Goal: Transaction & Acquisition: Purchase product/service

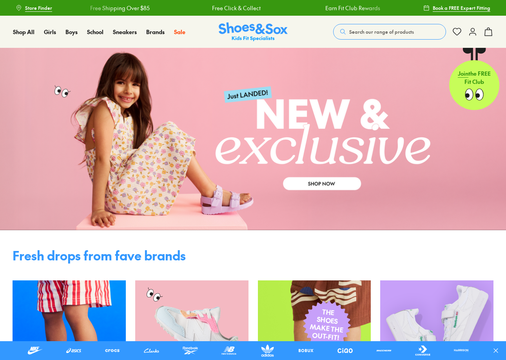
click at [402, 34] on span "Search our range of products" at bounding box center [381, 31] width 65 height 7
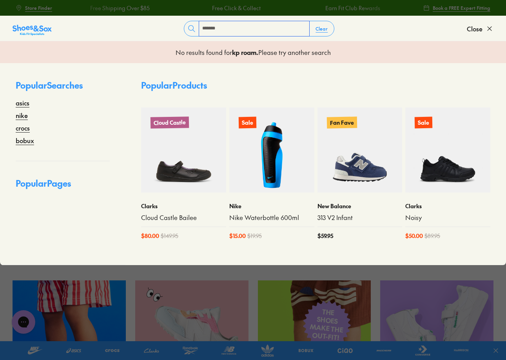
drag, startPoint x: 270, startPoint y: 32, endPoint x: 272, endPoint y: 22, distance: 10.7
click at [271, 30] on input "*******" at bounding box center [254, 28] width 110 height 15
type input "*******"
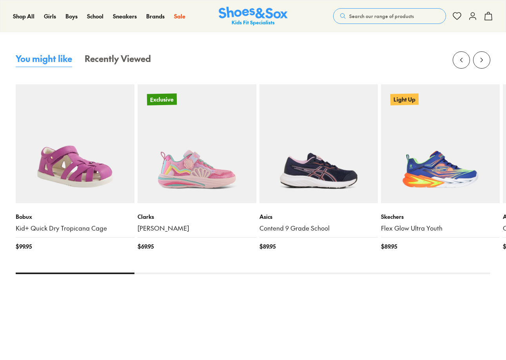
click at [53, 175] on img at bounding box center [75, 143] width 119 height 119
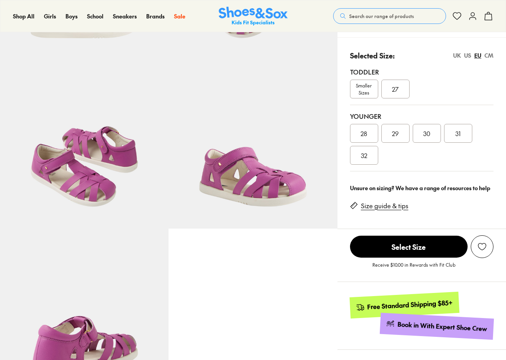
select select "*"
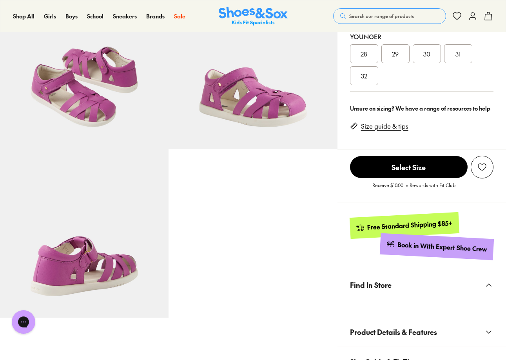
scroll to position [353, 0]
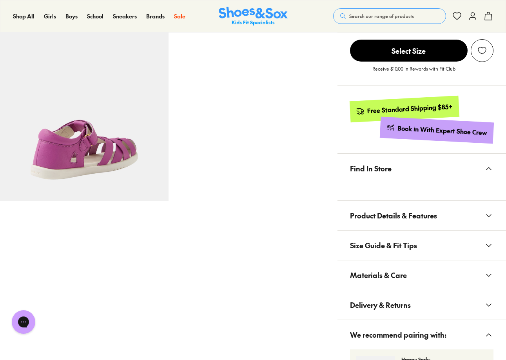
click at [402, 276] on span "Materials & Care" at bounding box center [378, 274] width 57 height 23
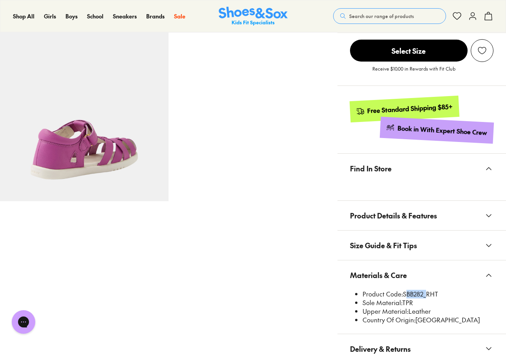
drag, startPoint x: 403, startPoint y: 292, endPoint x: 423, endPoint y: 292, distance: 19.6
click at [423, 292] on li "Product Code: SBB282_RHT" at bounding box center [427, 294] width 131 height 9
copy li "SBB282"
